Goal: Information Seeking & Learning: Learn about a topic

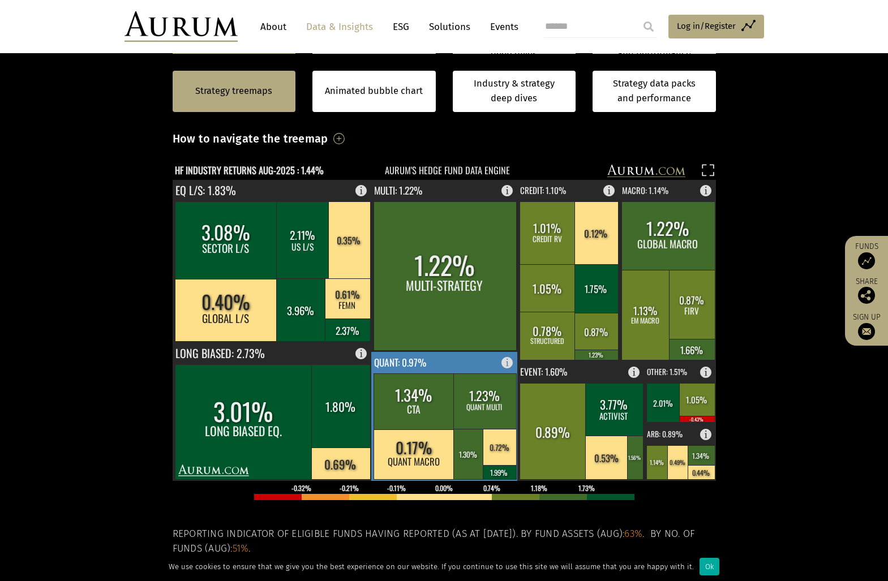
scroll to position [340, 0]
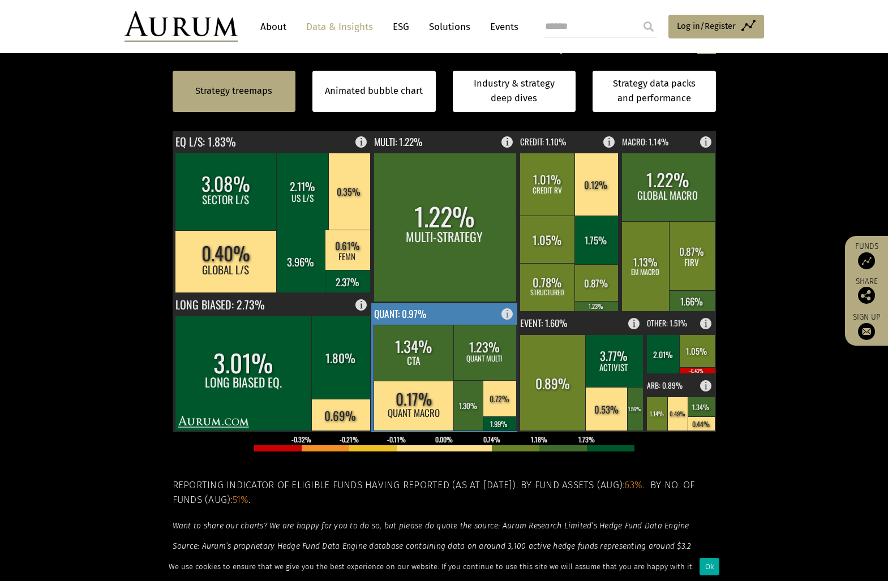
click at [486, 349] on rect at bounding box center [484, 352] width 63 height 55
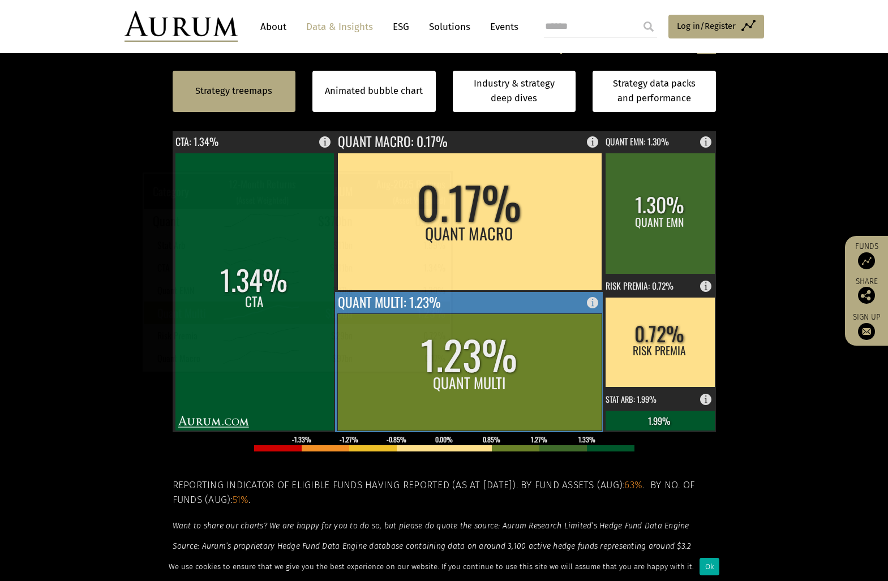
click at [469, 361] on rect at bounding box center [469, 372] width 264 height 117
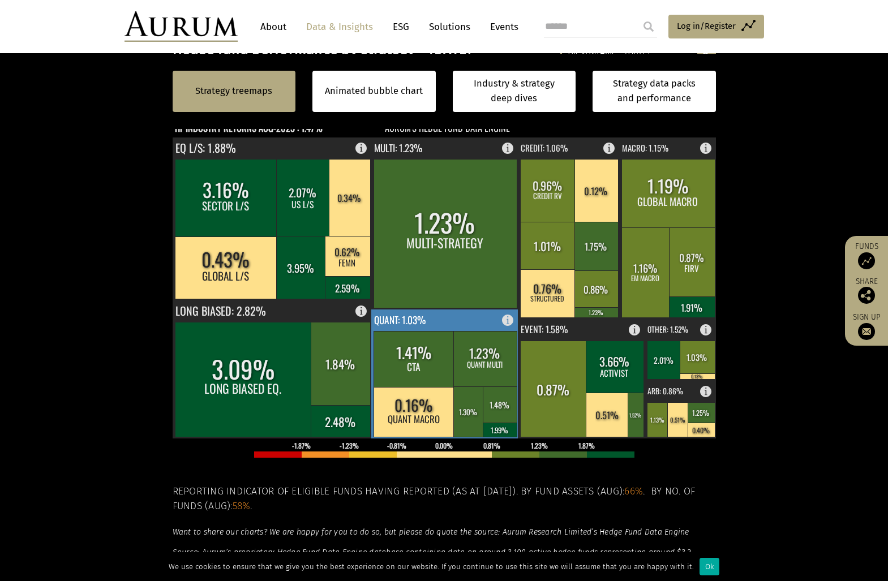
scroll to position [333, 0]
click at [445, 317] on rect at bounding box center [445, 374] width 148 height 129
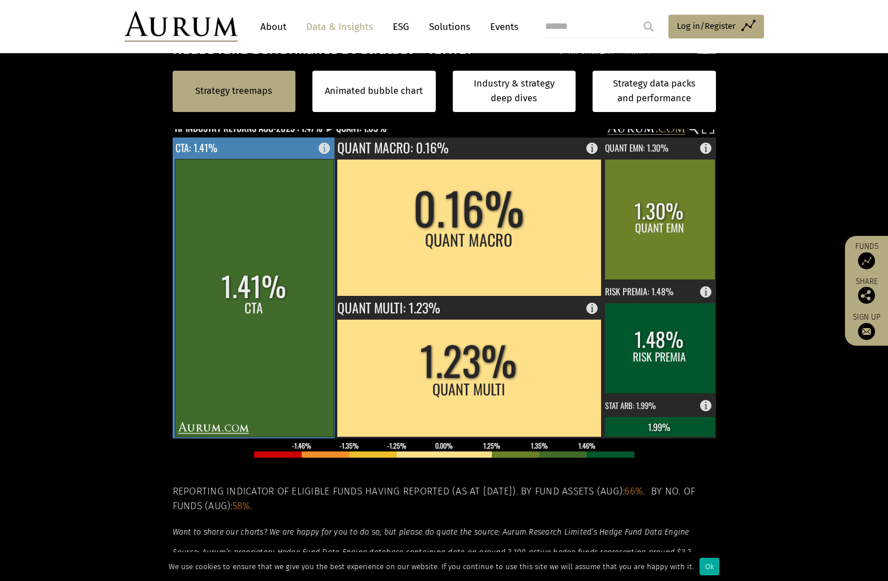
click at [278, 273] on rect at bounding box center [254, 298] width 159 height 278
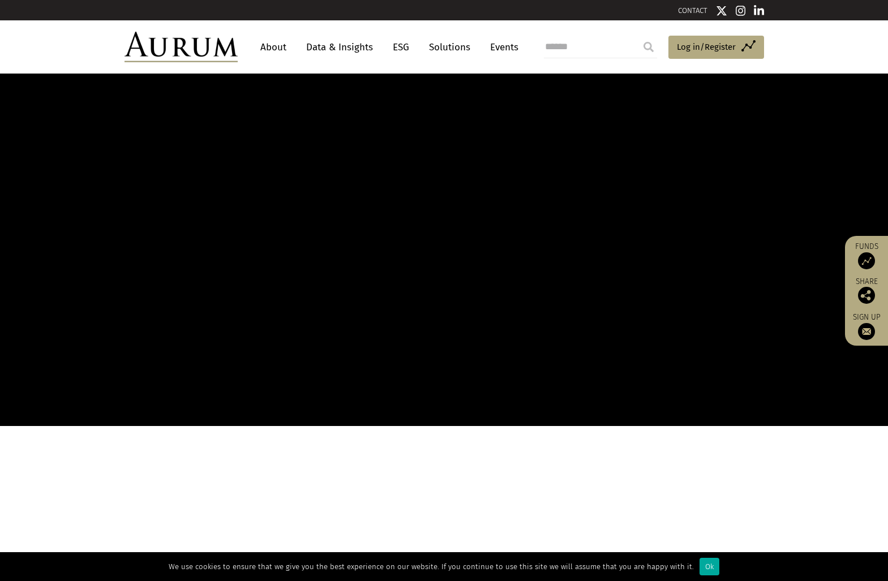
scroll to position [623, 0]
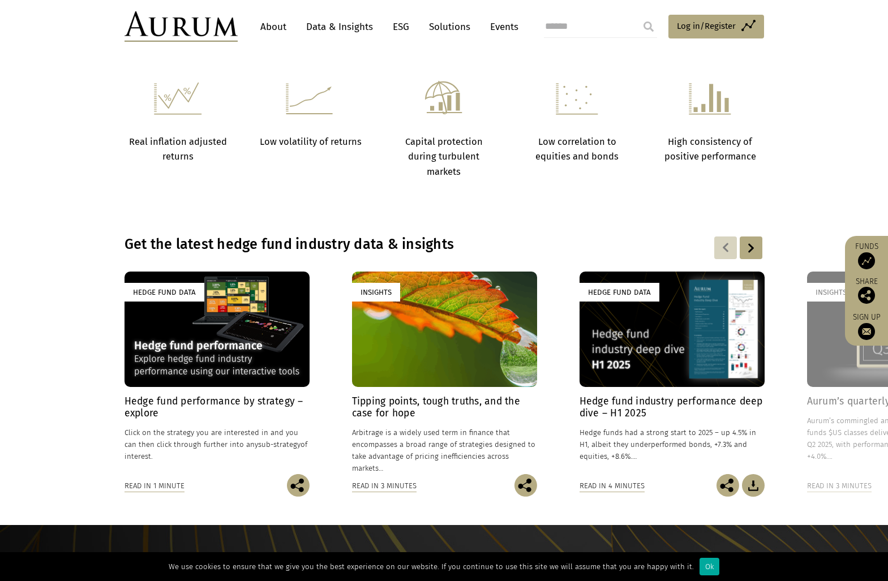
click at [185, 336] on div "Hedge Fund Data" at bounding box center [217, 329] width 185 height 115
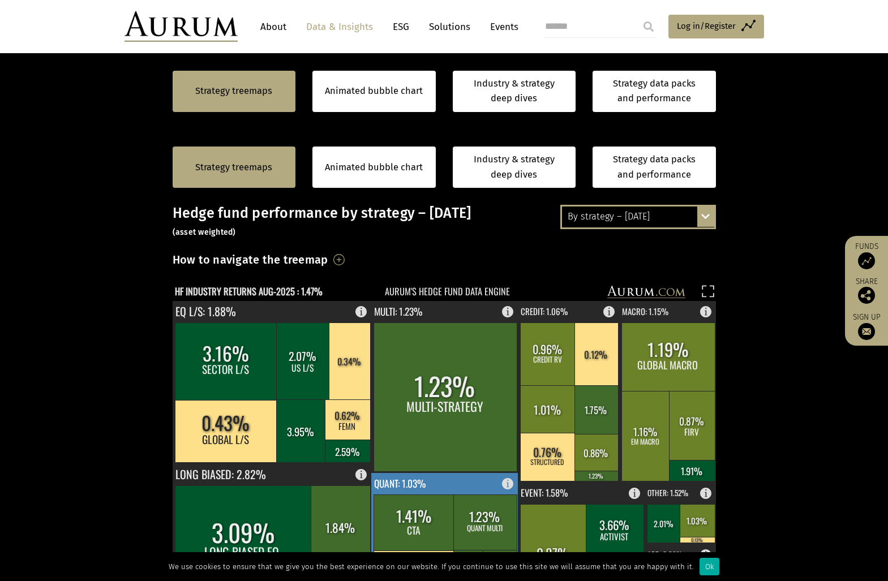
scroll to position [396, 0]
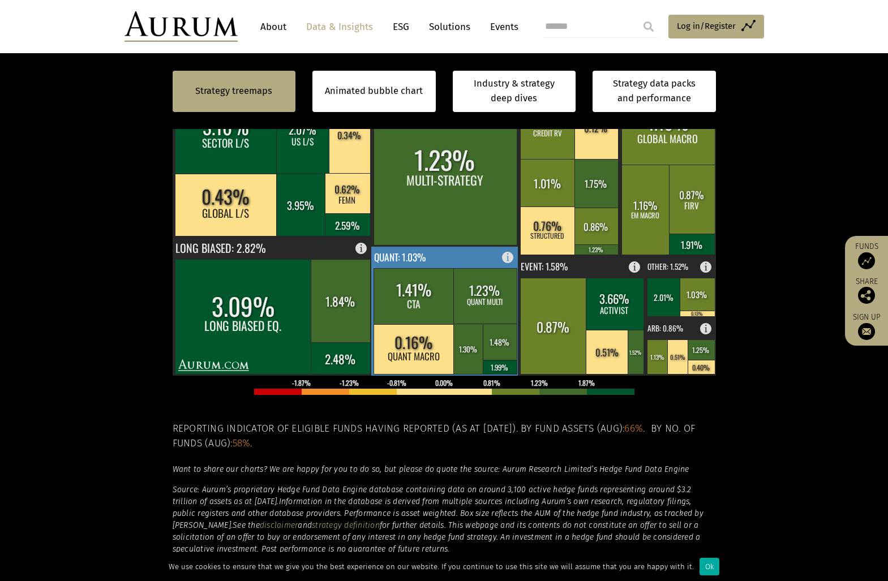
click at [407, 348] on rect at bounding box center [414, 349] width 81 height 50
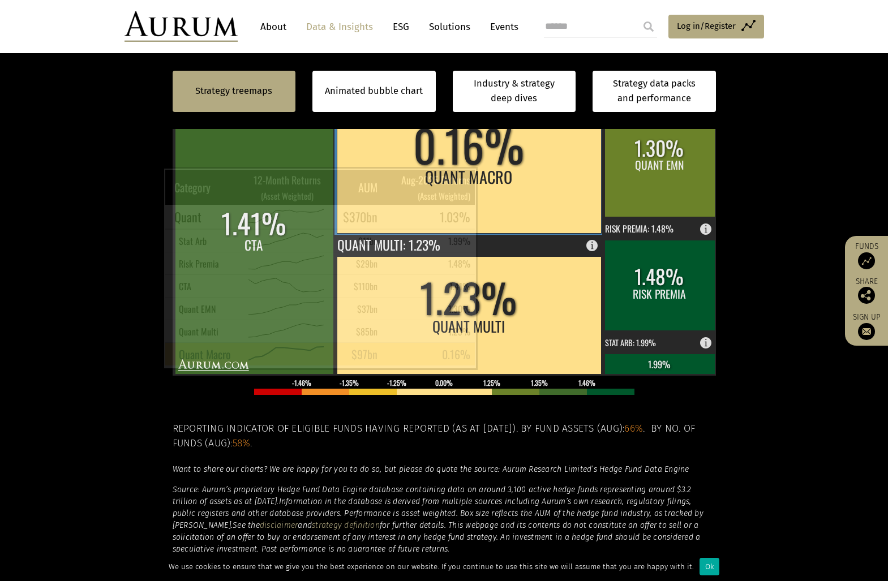
click at [491, 183] on rect at bounding box center [469, 164] width 264 height 137
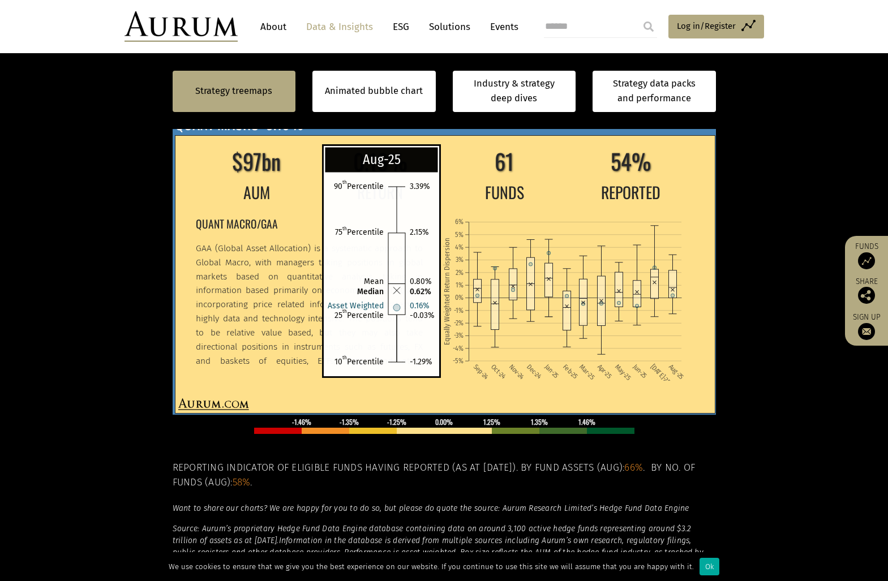
scroll to position [340, 0]
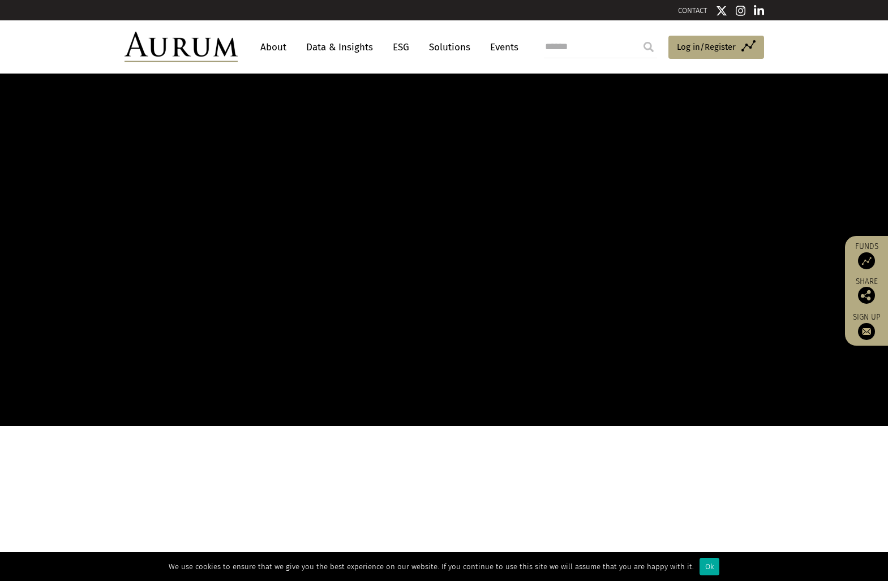
scroll to position [623, 0]
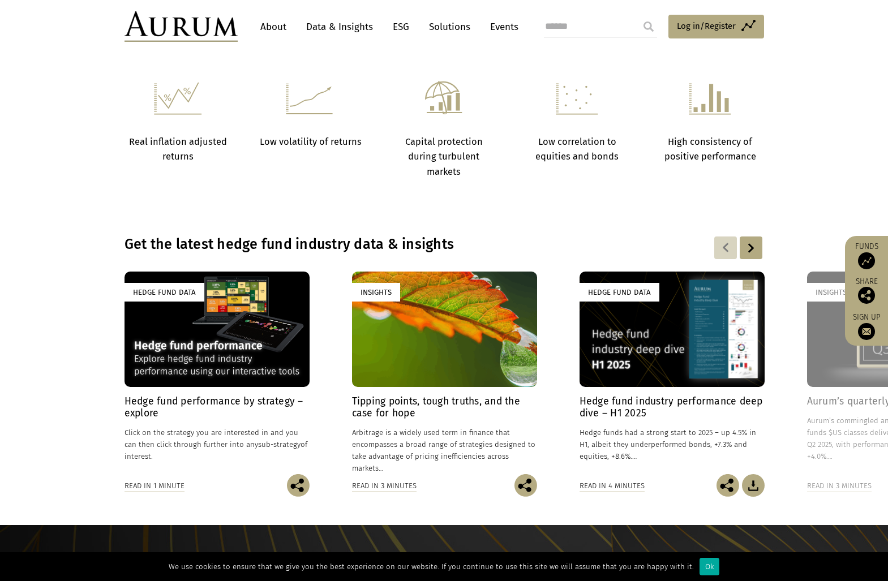
click at [245, 326] on div "Hedge Fund Data" at bounding box center [217, 329] width 185 height 115
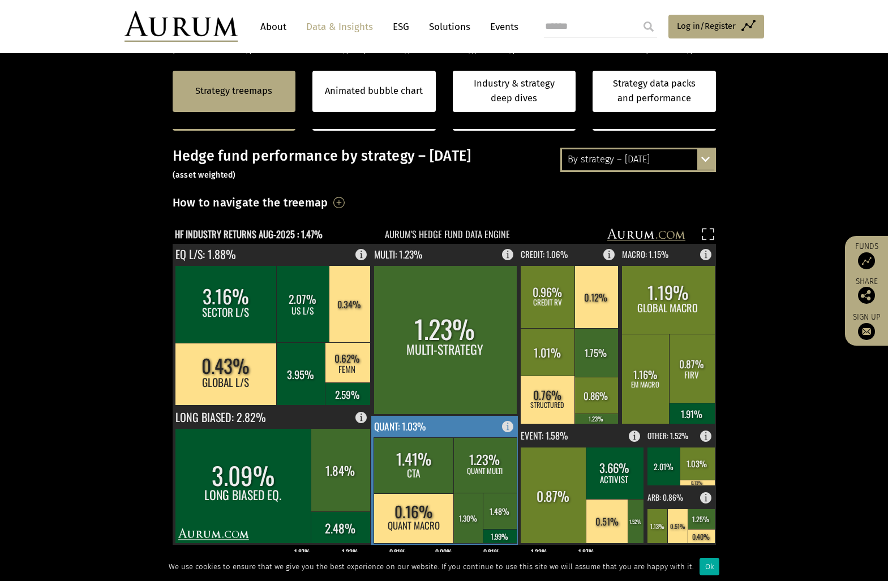
scroll to position [396, 0]
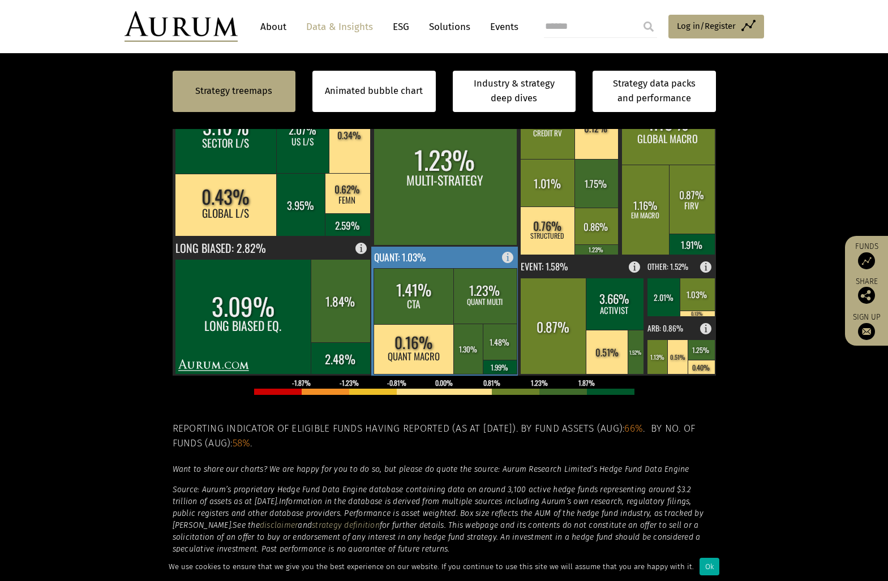
click at [436, 258] on rect at bounding box center [445, 311] width 148 height 129
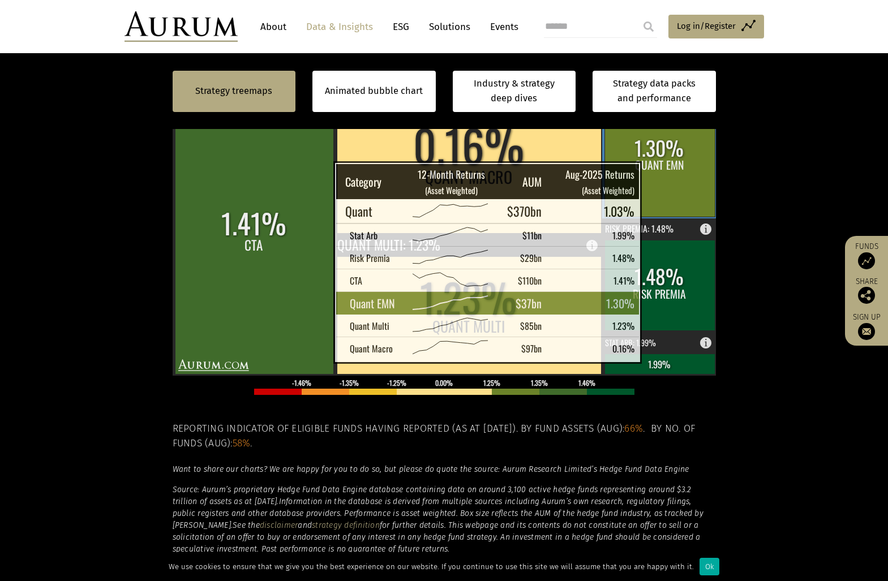
click at [662, 177] on rect at bounding box center [660, 156] width 110 height 121
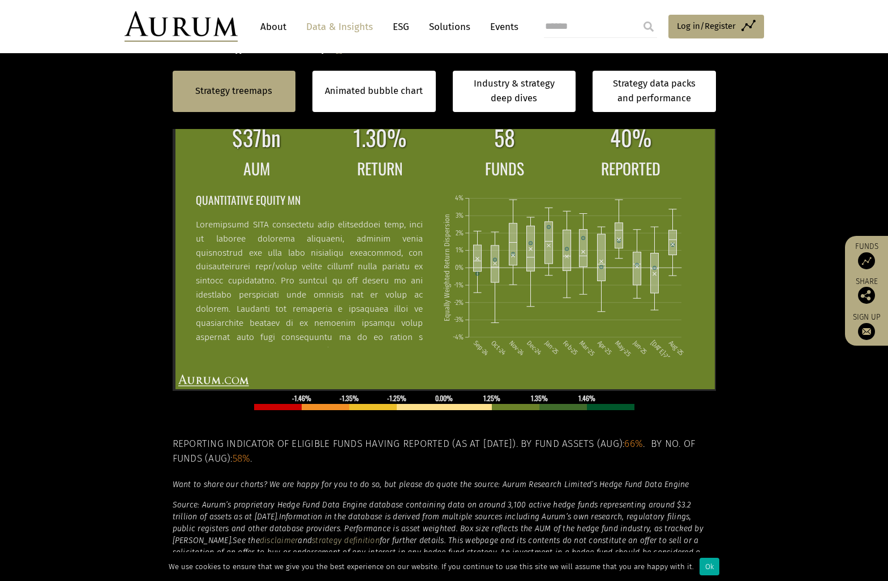
scroll to position [283, 0]
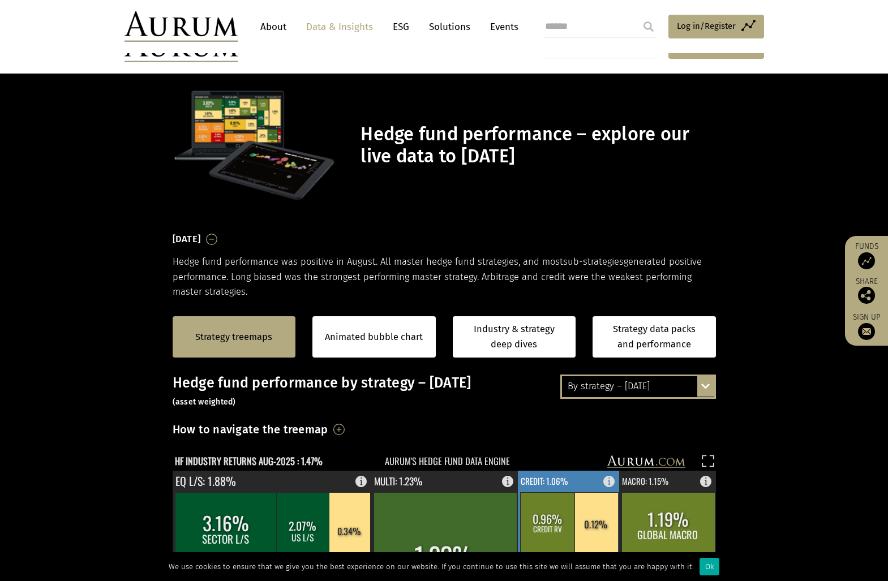
scroll to position [283, 0]
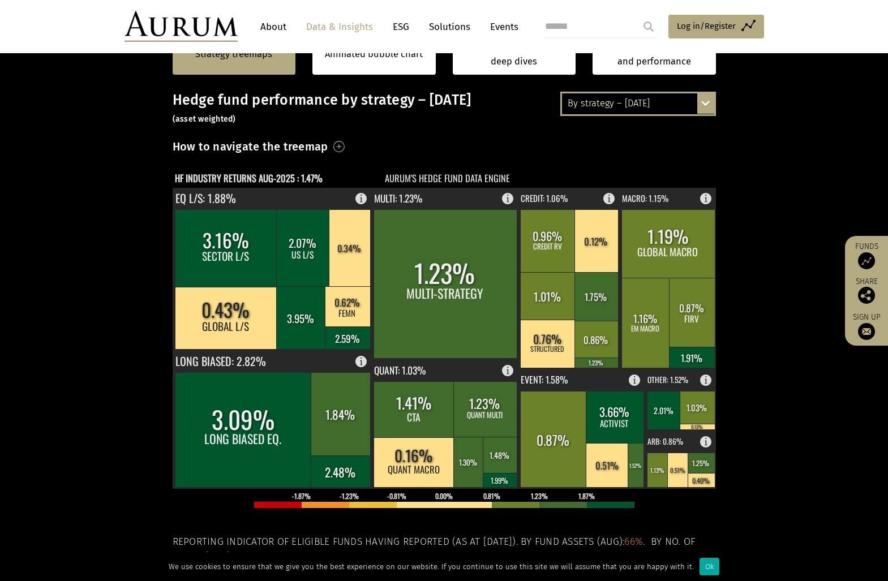
scroll to position [283, 0]
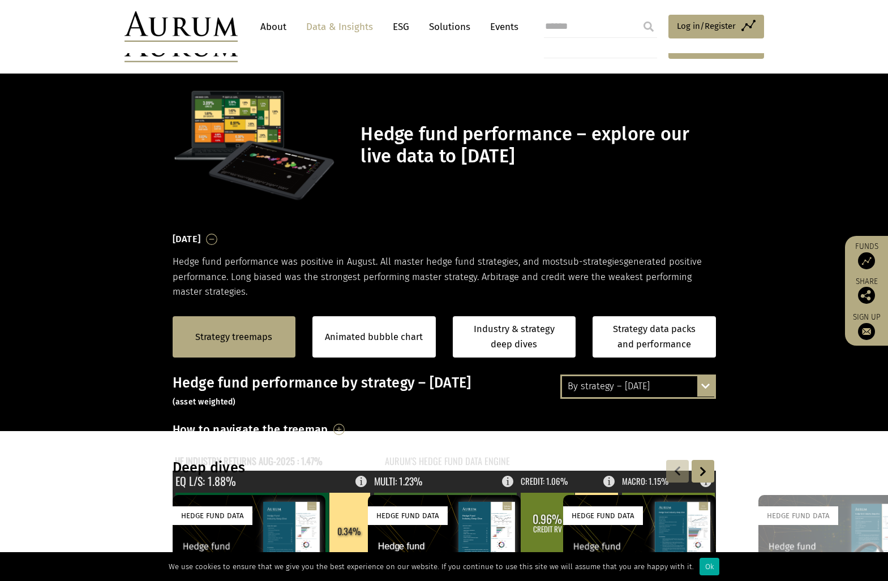
scroll to position [283, 0]
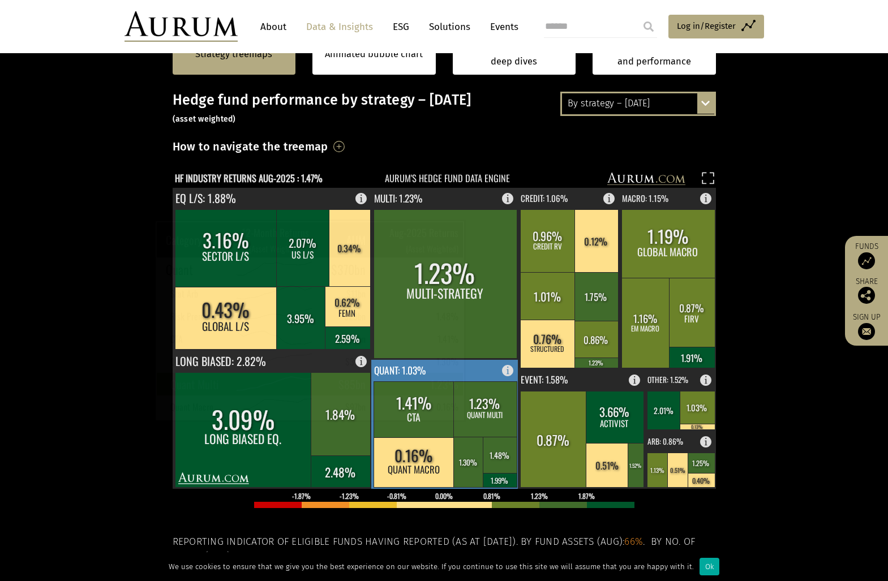
click at [482, 410] on rect at bounding box center [484, 409] width 63 height 55
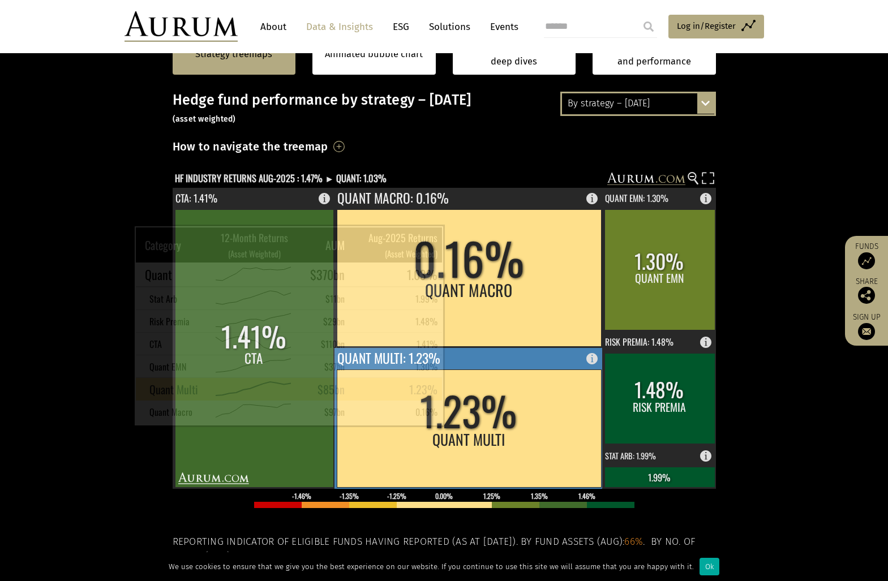
click at [461, 415] on rect at bounding box center [469, 429] width 264 height 118
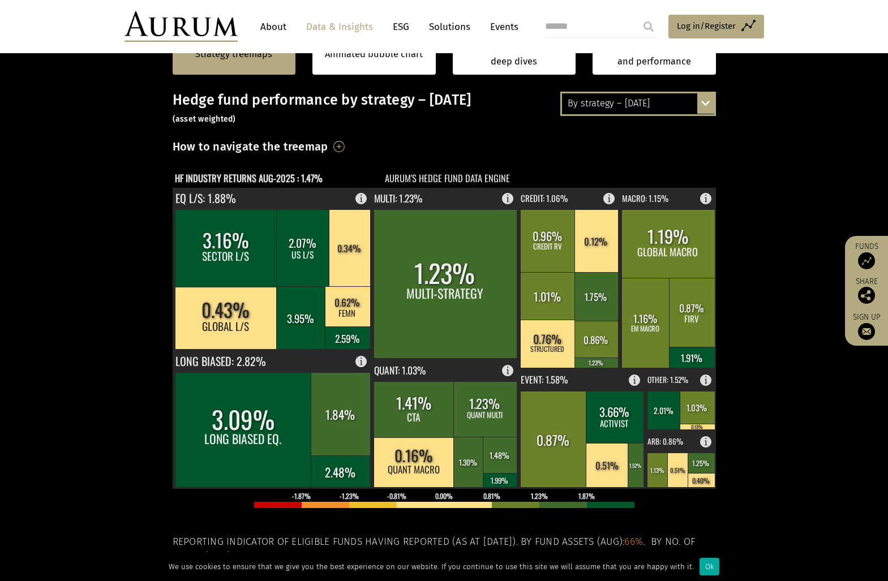
scroll to position [283, 0]
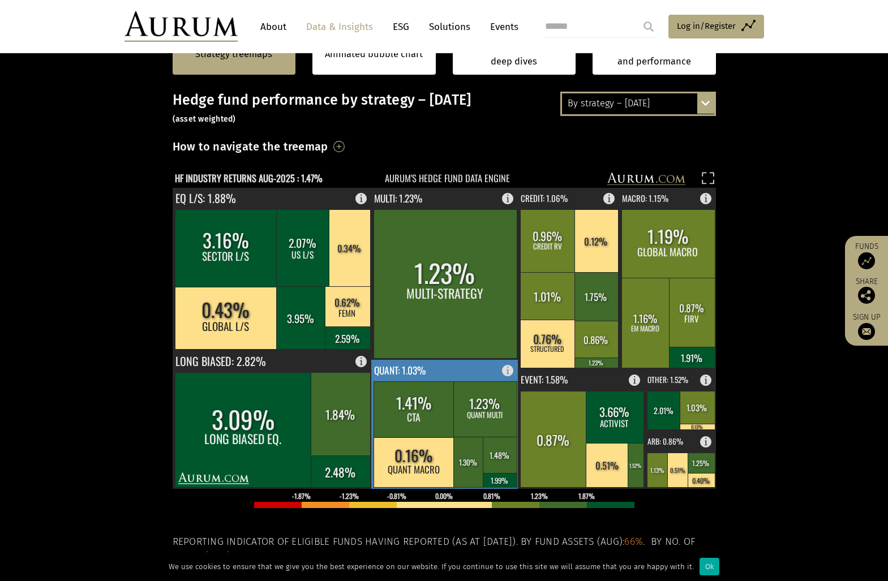
click at [404, 407] on rect at bounding box center [414, 410] width 81 height 56
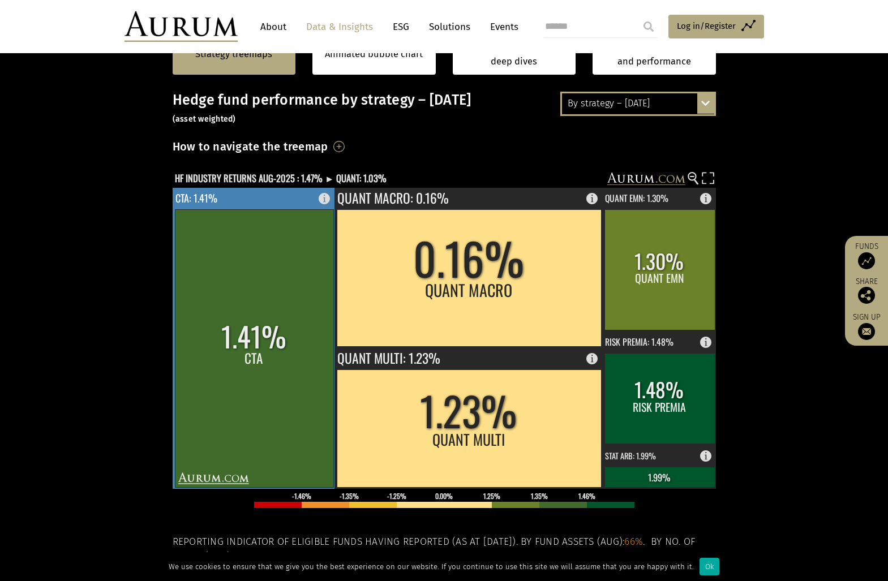
click at [234, 373] on rect at bounding box center [254, 348] width 159 height 278
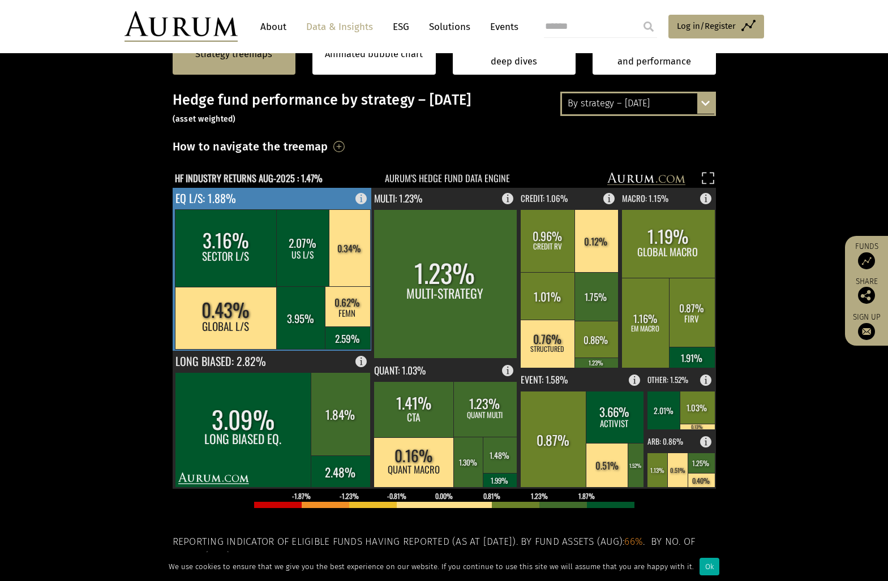
scroll to position [283, 0]
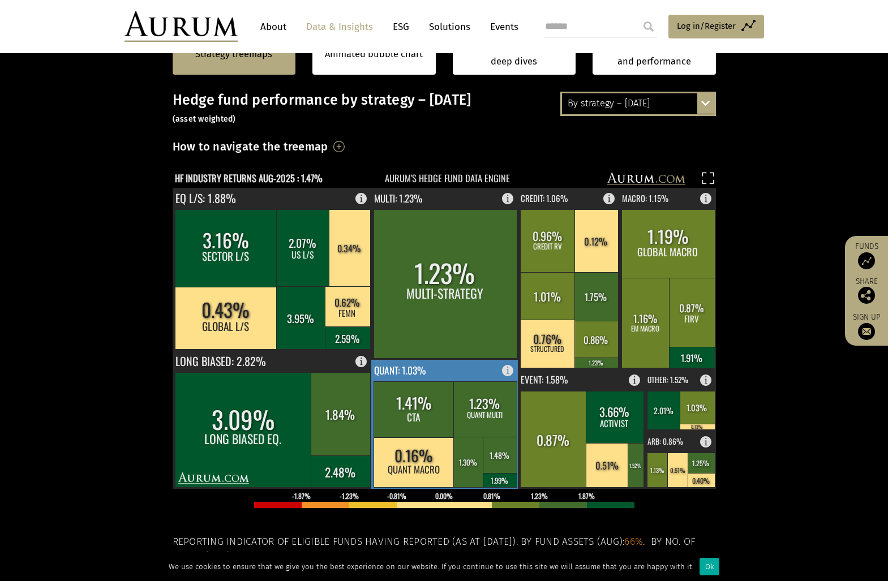
click at [450, 368] on rect at bounding box center [445, 424] width 148 height 129
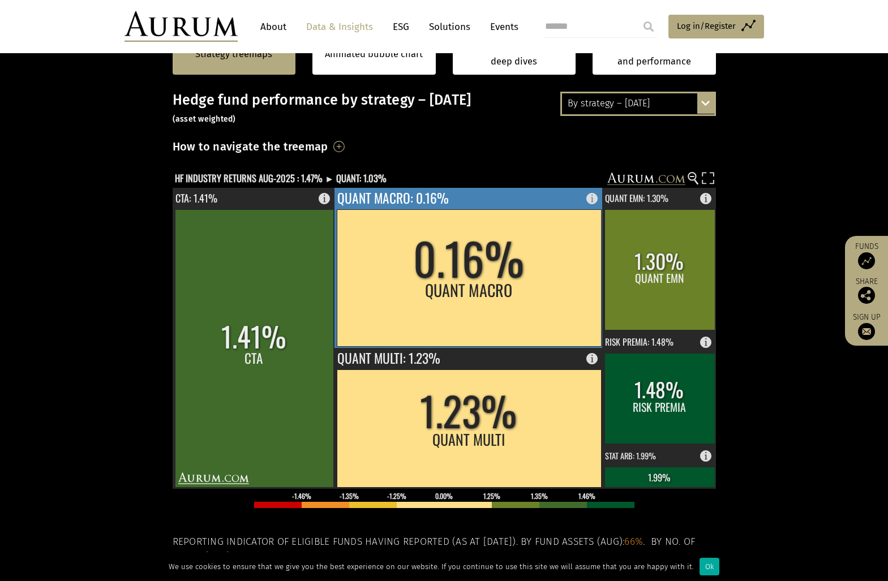
click at [476, 281] on rect at bounding box center [469, 277] width 264 height 137
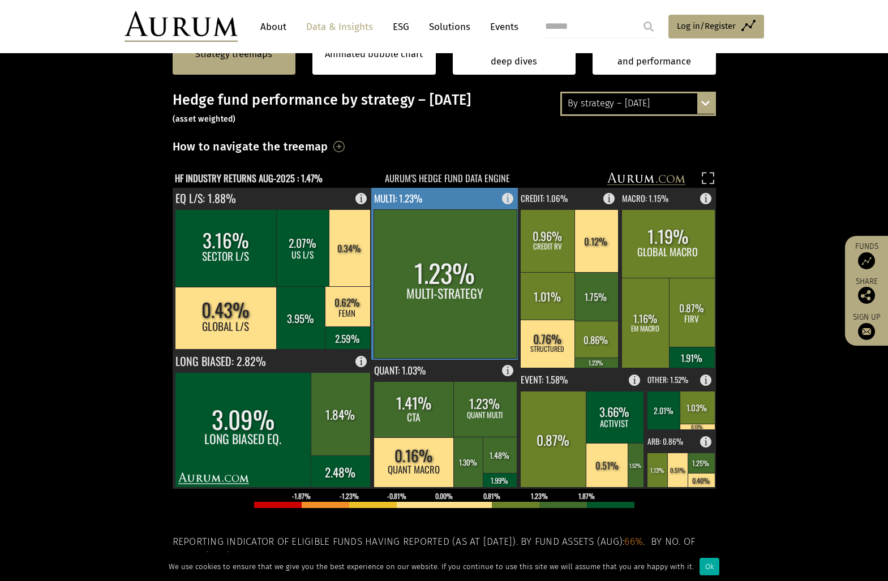
scroll to position [283, 0]
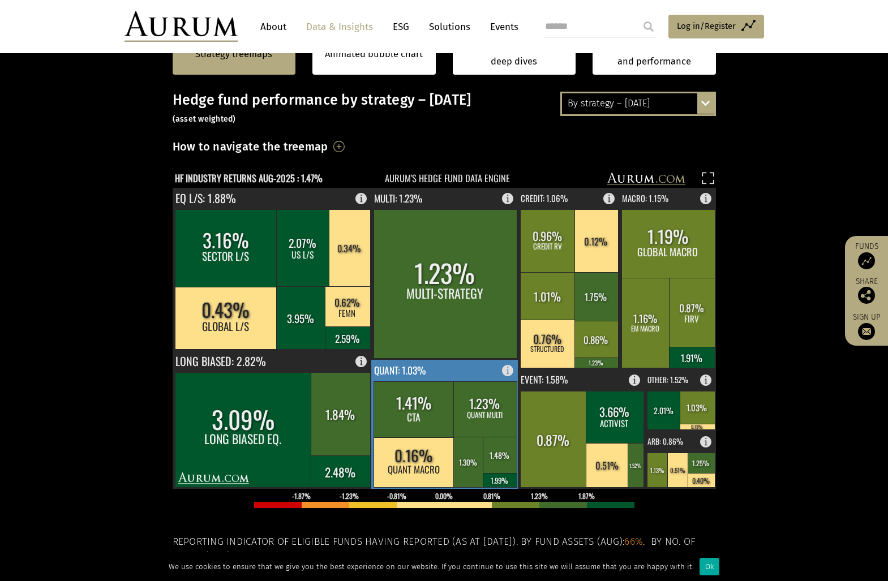
click at [444, 368] on rect at bounding box center [445, 424] width 148 height 129
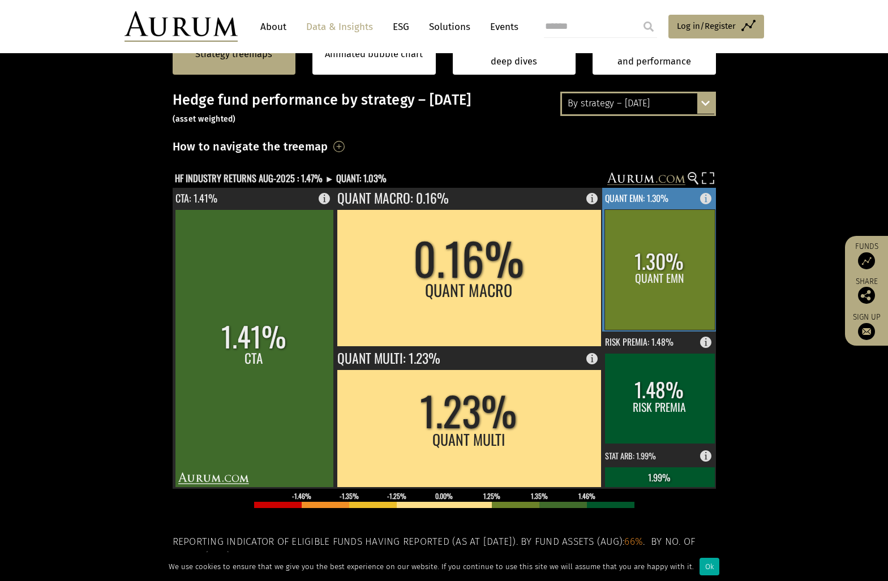
click at [665, 279] on rect at bounding box center [660, 269] width 110 height 121
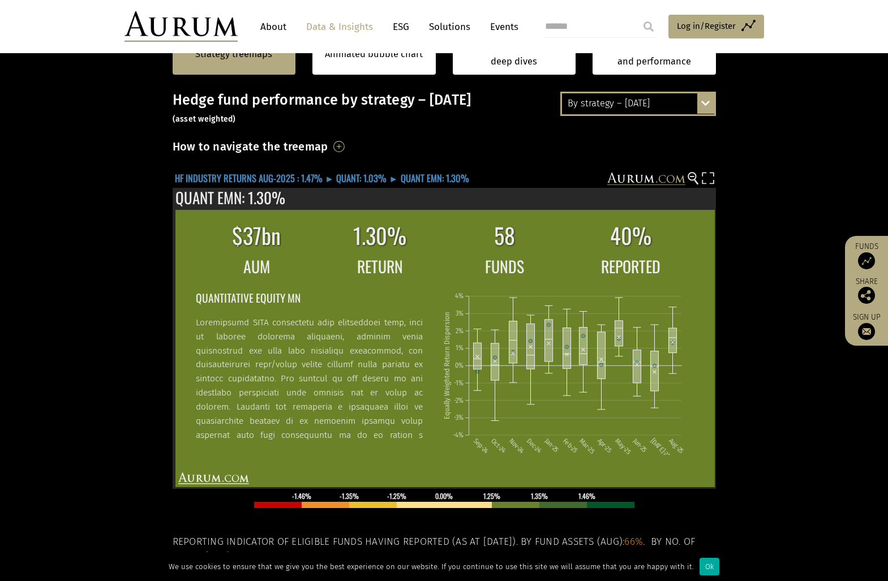
click at [349, 177] on text "HF INDUSTRY RETURNS AUG-2025 : 1.47% ► QUANT: 1.03% ► QUANT EMN: 1.30%" at bounding box center [322, 178] width 294 height 14
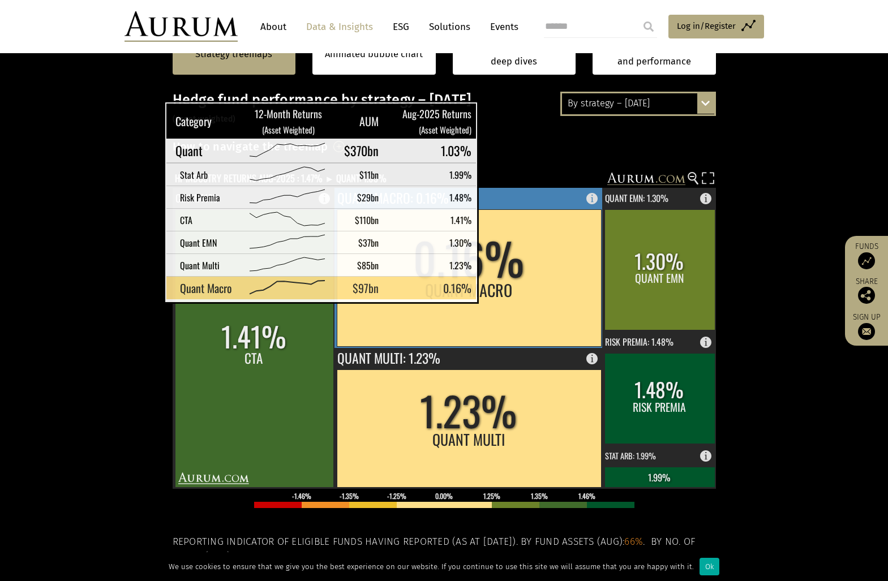
click at [492, 291] on rect at bounding box center [469, 277] width 264 height 137
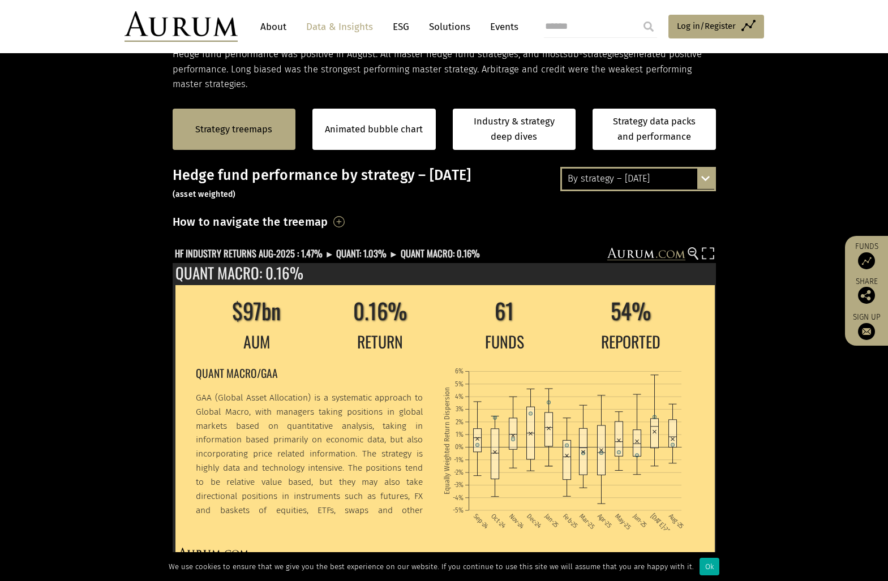
scroll to position [57, 0]
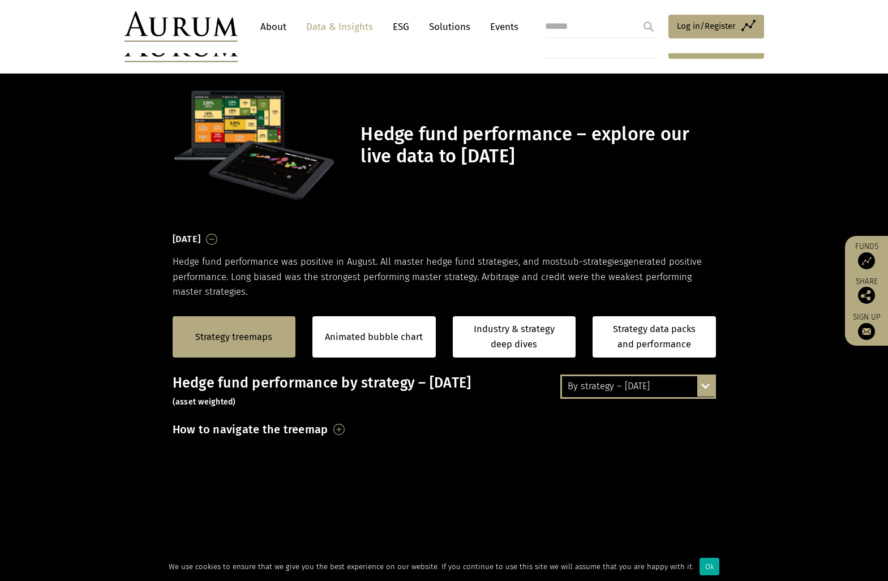
scroll to position [57, 0]
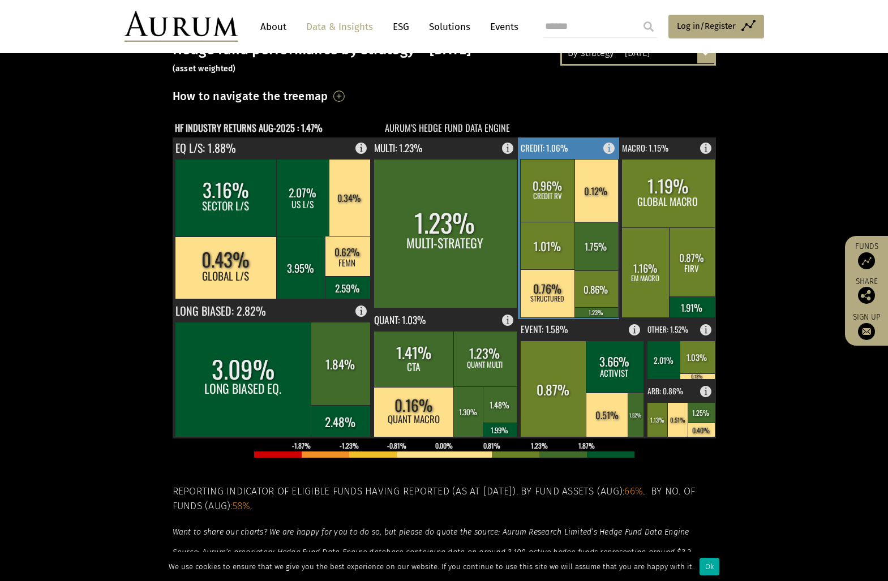
scroll to position [333, 0]
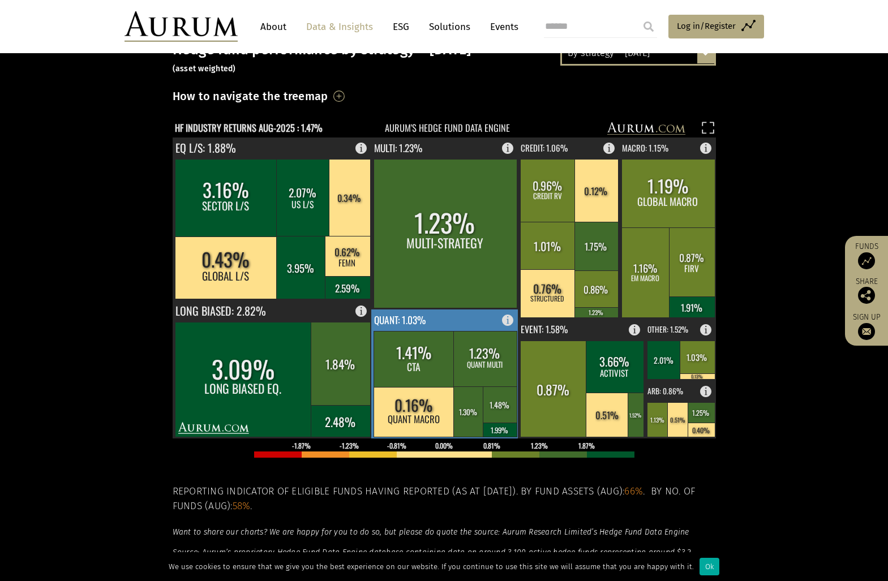
click at [480, 359] on rect at bounding box center [484, 358] width 63 height 55
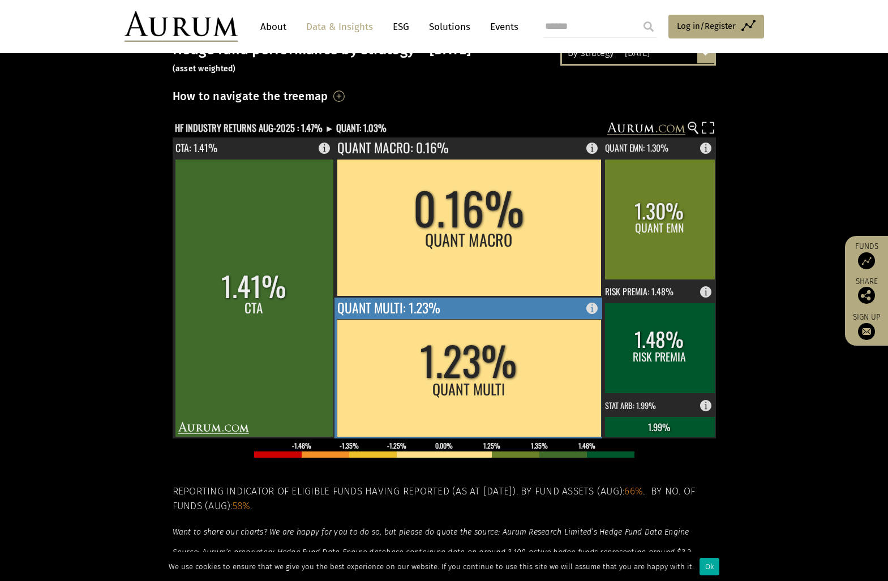
click at [477, 378] on rect at bounding box center [469, 378] width 264 height 118
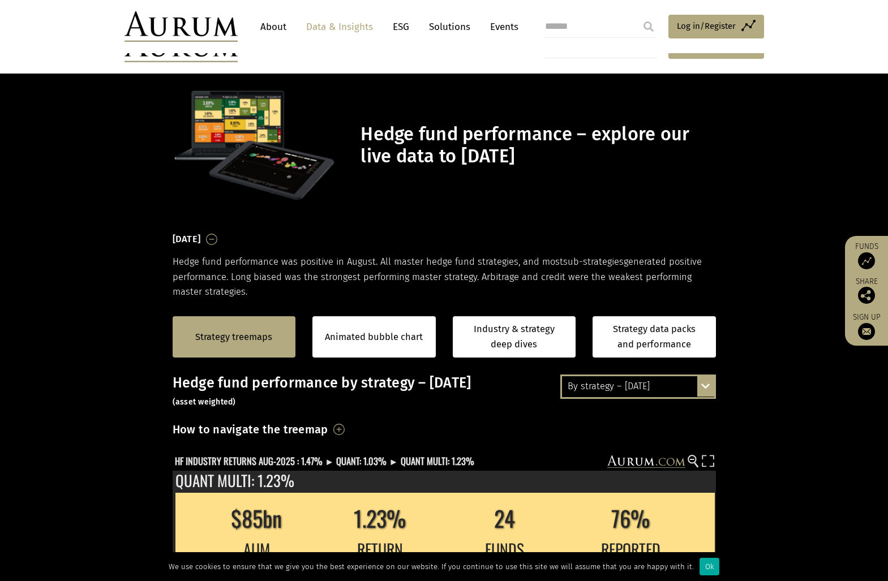
scroll to position [333, 0]
